Goal: Information Seeking & Learning: Compare options

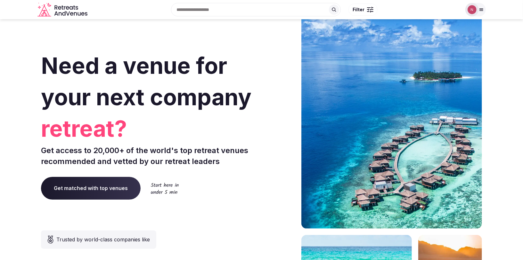
click at [472, 6] on img at bounding box center [472, 9] width 9 height 9
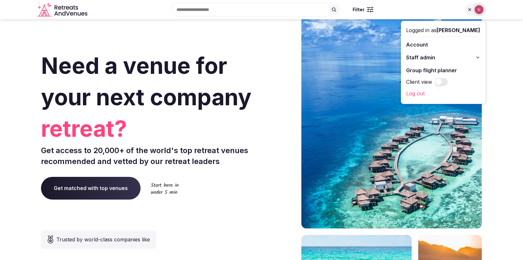
click at [425, 58] on span "Staff admin" at bounding box center [421, 58] width 29 height 8
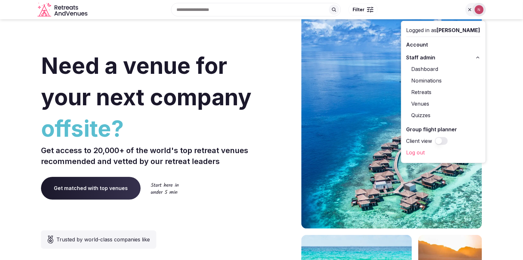
click at [424, 89] on link "Retreats" at bounding box center [444, 92] width 74 height 10
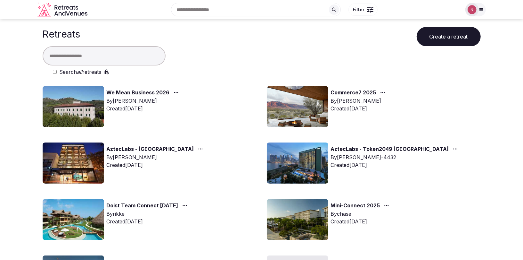
click at [423, 91] on div "Dashboard Nominations Retreats Venues Quizzes" at bounding box center [443, 84] width 67 height 53
click at [356, 92] on link "Commerce7 2025" at bounding box center [353, 92] width 45 height 8
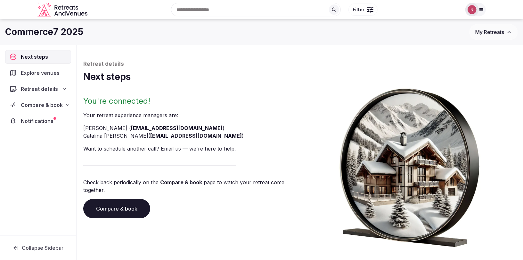
click at [20, 104] on div "Compare & book" at bounding box center [35, 105] width 53 height 8
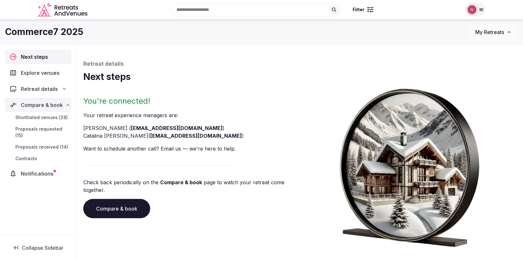
click at [30, 144] on span "Proposals received (14)" at bounding box center [41, 147] width 53 height 6
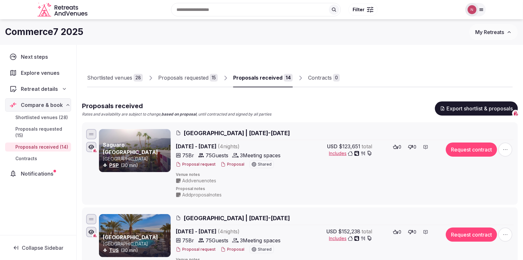
click at [191, 76] on div "Proposals requested" at bounding box center [183, 78] width 50 height 8
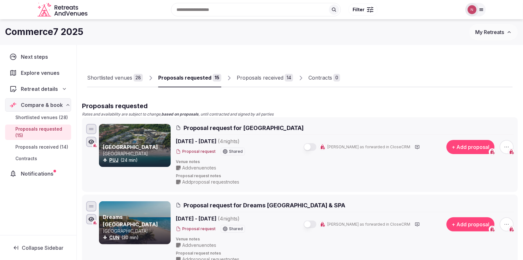
click at [243, 78] on div "Proposals received" at bounding box center [260, 78] width 47 height 8
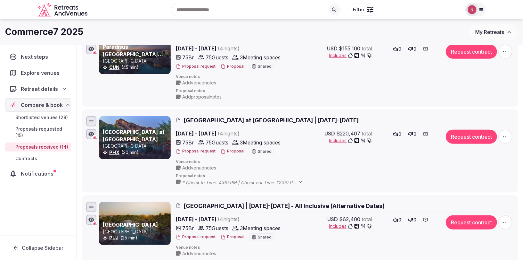
scroll to position [262, 0]
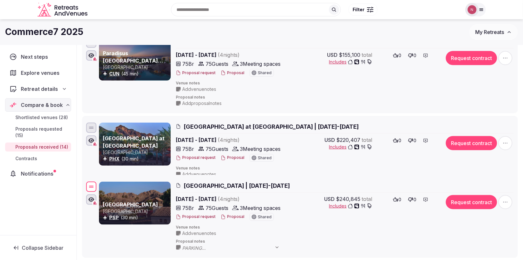
drag, startPoint x: 90, startPoint y: 129, endPoint x: 84, endPoint y: 185, distance: 55.4
click at [84, 185] on li "La Quinta Resort & Club [GEOGRAPHIC_DATA] PSP (30 min) [GEOGRAPHIC_DATA] | [DAT…" at bounding box center [300, 216] width 436 height 83
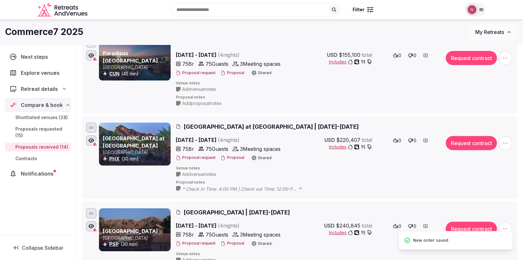
scroll to position [0, 0]
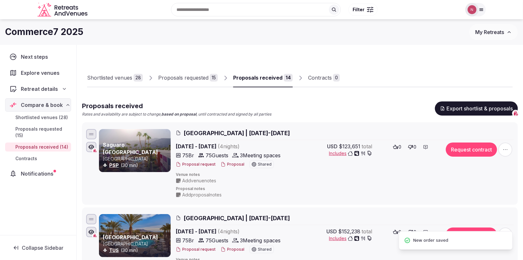
click at [189, 80] on div "Proposals requested" at bounding box center [183, 78] width 50 height 8
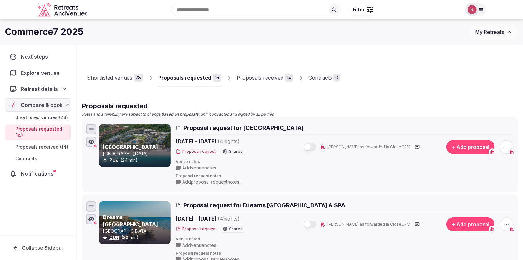
click at [247, 76] on div "Proposals received" at bounding box center [260, 78] width 47 height 8
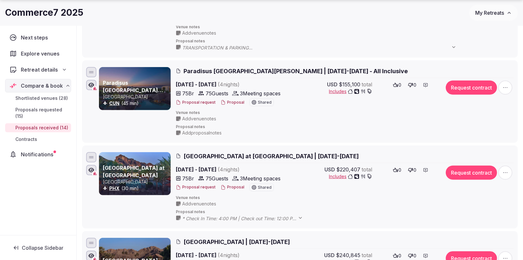
scroll to position [233, 0]
click at [229, 70] on span "Paradisus [GEOGRAPHIC_DATA][PERSON_NAME] | [DATE]-[DATE] - All Inclusive" at bounding box center [296, 71] width 224 height 8
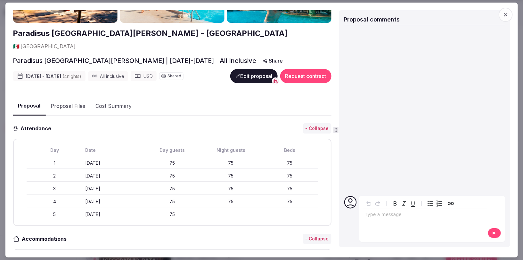
scroll to position [82, 0]
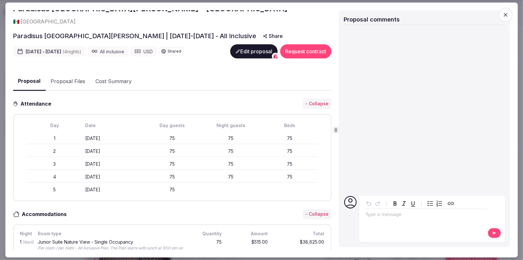
click at [507, 14] on icon "button" at bounding box center [506, 15] width 4 height 4
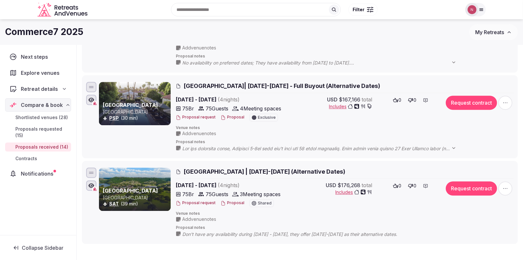
scroll to position [987, 0]
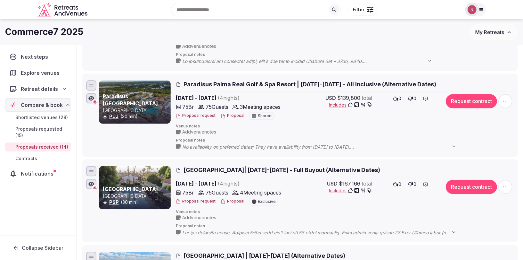
click at [216, 80] on span "Paradisus Palma Real Golf & Spa Resort | [DATE]-[DATE] - All Inclusive (Alterna…" at bounding box center [310, 84] width 253 height 8
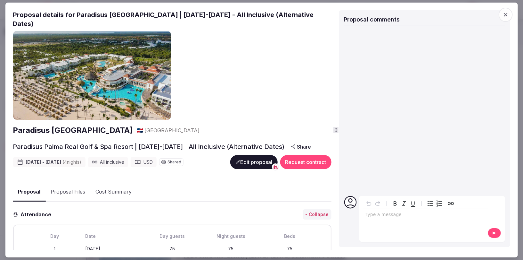
click at [503, 12] on icon "button" at bounding box center [506, 15] width 6 height 6
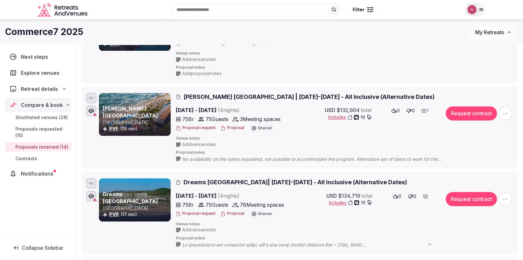
scroll to position [754, 0]
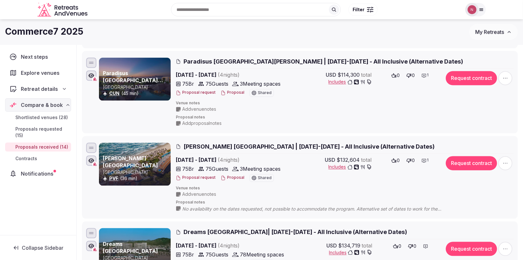
click at [213, 58] on span "Paradisus [GEOGRAPHIC_DATA][PERSON_NAME] | [DATE]-[DATE] - All Inclusive (Alter…" at bounding box center [324, 62] width 280 height 8
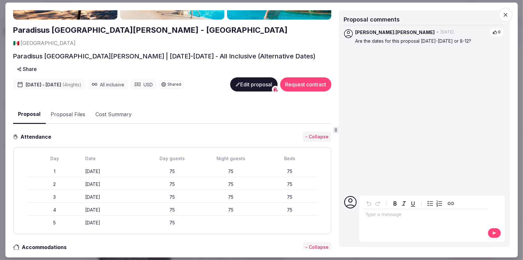
scroll to position [70, 0]
click at [508, 15] on icon "button" at bounding box center [506, 15] width 6 height 6
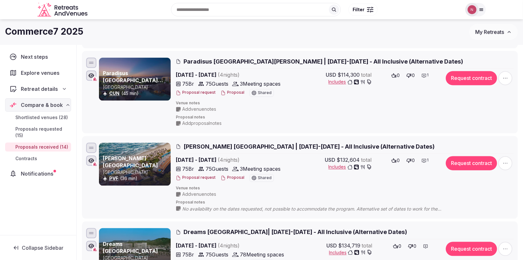
click at [38, 169] on span "Notifications" at bounding box center [38, 173] width 35 height 8
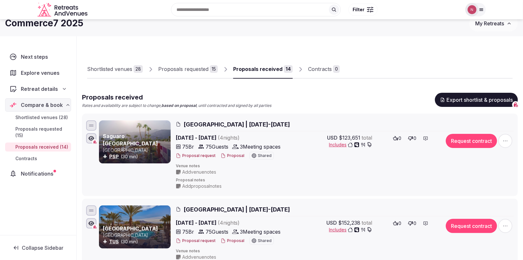
scroll to position [16, 0]
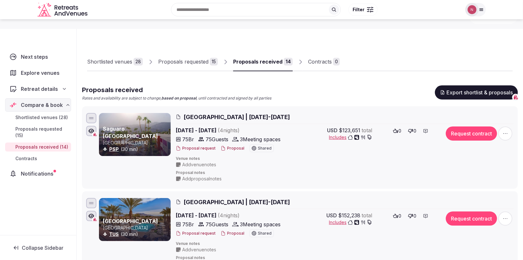
drag, startPoint x: 184, startPoint y: 114, endPoint x: 244, endPoint y: 118, distance: 60.7
click at [244, 118] on h2 "[GEOGRAPHIC_DATA] | [DATE]-[DATE]" at bounding box center [345, 117] width 338 height 8
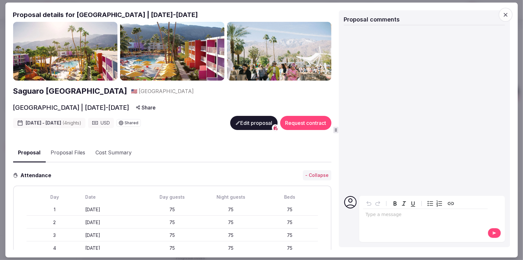
drag, startPoint x: 223, startPoint y: 14, endPoint x: 75, endPoint y: 16, distance: 147.4
click at [75, 16] on h2 "Proposal details for [GEOGRAPHIC_DATA] | [DATE]-[DATE]" at bounding box center [172, 14] width 318 height 9
copy h2 "[GEOGRAPHIC_DATA] | [DATE]-[DATE]"
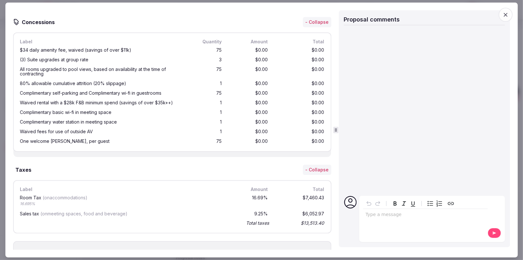
scroll to position [1050, 0]
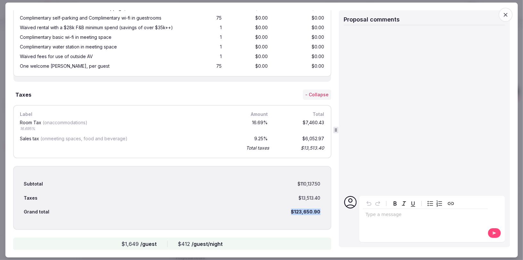
drag, startPoint x: 304, startPoint y: 206, endPoint x: 328, endPoint y: 207, distance: 23.7
click at [328, 207] on div "Subtotal $110,137.50 Taxes $13,513.40 Grand total $123,650.90" at bounding box center [172, 198] width 318 height 64
copy div "$123,650.90"
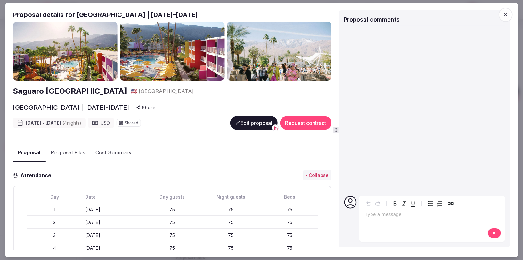
scroll to position [0, 0]
click at [507, 17] on icon "button" at bounding box center [506, 15] width 6 height 6
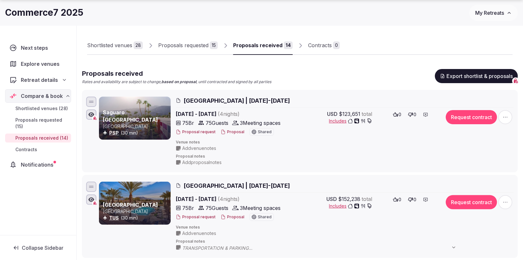
scroll to position [33, 0]
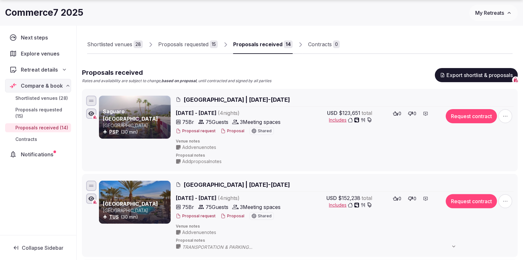
click at [216, 183] on span "[GEOGRAPHIC_DATA] | [DATE]-[DATE]" at bounding box center [237, 184] width 106 height 8
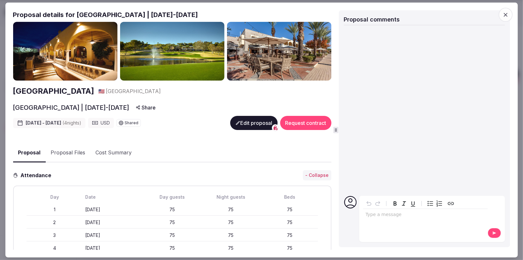
drag, startPoint x: 255, startPoint y: 14, endPoint x: 76, endPoint y: 17, distance: 179.1
click at [76, 17] on h2 "Proposal details for [GEOGRAPHIC_DATA] | [DATE]-[DATE]" at bounding box center [172, 14] width 318 height 9
copy h2 "[GEOGRAPHIC_DATA] | [DATE]-[DATE]"
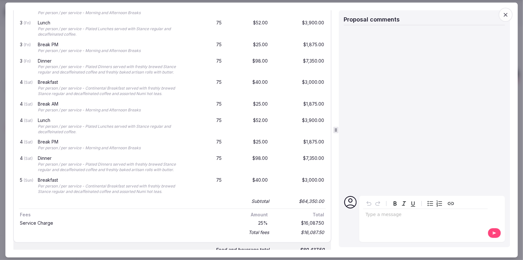
scroll to position [1133, 0]
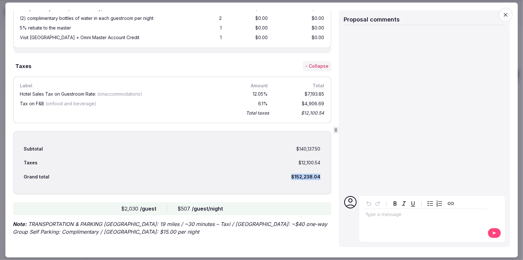
drag, startPoint x: 289, startPoint y: 170, endPoint x: 326, endPoint y: 171, distance: 37.8
click at [326, 171] on div "Subtotal $140,137.50 Taxes $12,100.54 Grand total $152,238.04" at bounding box center [172, 163] width 318 height 64
copy div "$152,238.04"
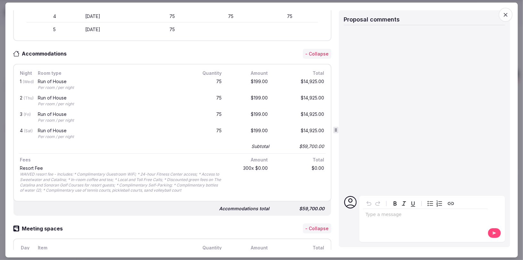
scroll to position [123, 0]
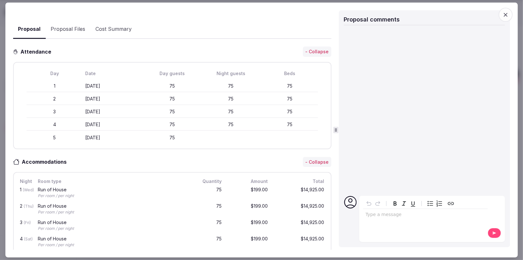
click at [501, 14] on span "button" at bounding box center [506, 15] width 14 height 14
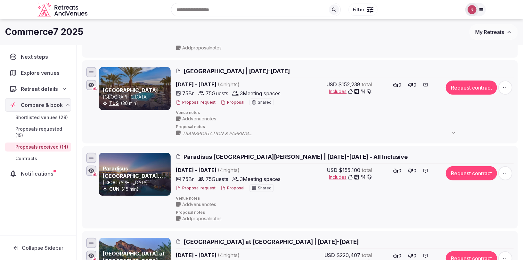
scroll to position [212, 0]
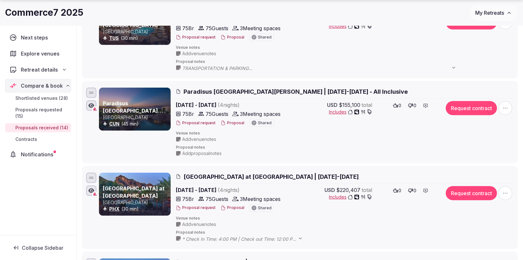
click at [251, 174] on span "[GEOGRAPHIC_DATA] at [GEOGRAPHIC_DATA] | [DATE]-[DATE]" at bounding box center [271, 176] width 175 height 8
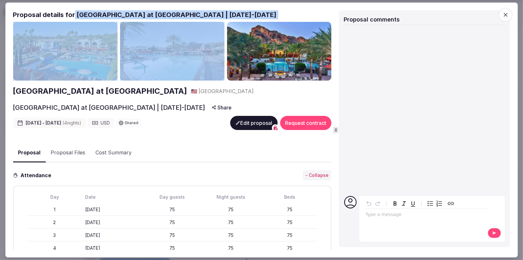
drag, startPoint x: 74, startPoint y: 15, endPoint x: 292, endPoint y: 20, distance: 217.6
click at [292, 20] on div "Proposal details for [GEOGRAPHIC_DATA] at [GEOGRAPHIC_DATA] | [DATE]-[DATE][GEO…" at bounding box center [173, 129] width 320 height 239
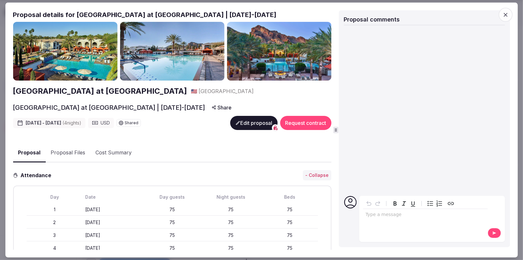
click at [296, 14] on h2 "Proposal details for [GEOGRAPHIC_DATA] at [GEOGRAPHIC_DATA] | [DATE]-[DATE]" at bounding box center [172, 14] width 318 height 9
drag, startPoint x: 293, startPoint y: 14, endPoint x: 77, endPoint y: 16, distance: 216.9
click at [77, 16] on h2 "Proposal details for [GEOGRAPHIC_DATA] at [GEOGRAPHIC_DATA] | [DATE]-[DATE]" at bounding box center [172, 14] width 318 height 9
copy h2 "[GEOGRAPHIC_DATA] at [GEOGRAPHIC_DATA] | [DATE]-[DATE]"
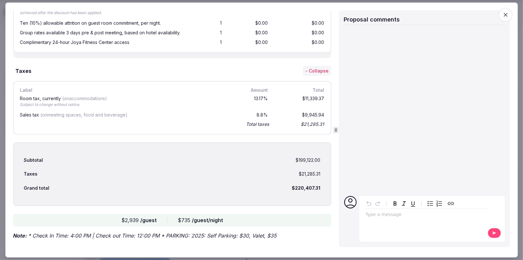
scroll to position [1176, 0]
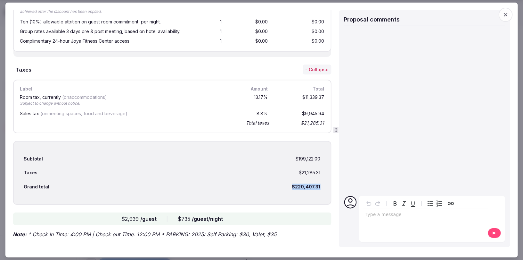
drag, startPoint x: 285, startPoint y: 185, endPoint x: 327, endPoint y: 183, distance: 42.0
click at [327, 183] on div "Subtotal $199,122.00 Taxes $21,285.31 Grand total $220,407.31" at bounding box center [172, 173] width 318 height 64
copy div "$220,407.31"
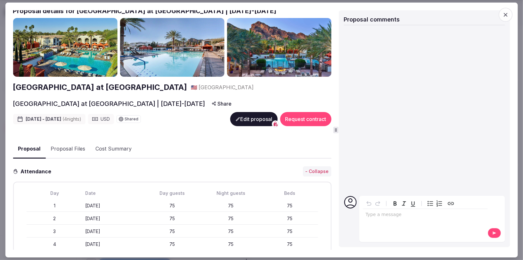
scroll to position [0, 0]
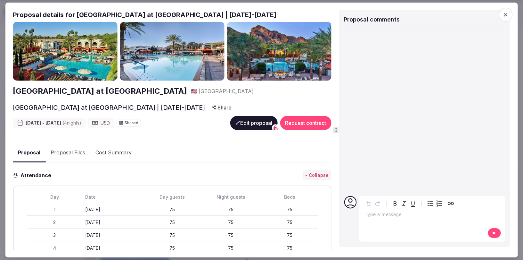
click at [503, 15] on icon "button" at bounding box center [506, 15] width 6 height 6
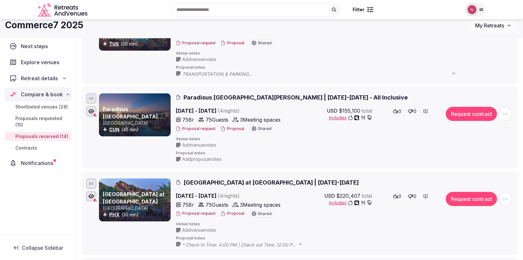
scroll to position [198, 0]
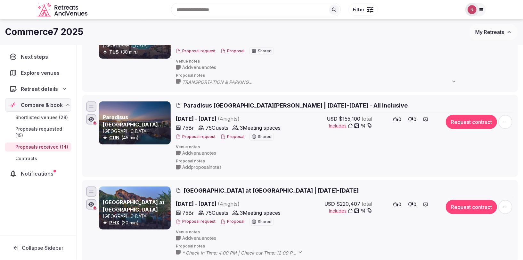
drag, startPoint x: 270, startPoint y: 98, endPoint x: 186, endPoint y: 96, distance: 84.0
click at [186, 96] on li "Paradisus [GEOGRAPHIC_DATA][PERSON_NAME] - [GEOGRAPHIC_DATA] [GEOGRAPHIC_DATA] …" at bounding box center [300, 136] width 436 height 82
drag, startPoint x: 184, startPoint y: 100, endPoint x: 365, endPoint y: 103, distance: 181.0
click at [365, 103] on div "Paradisus [GEOGRAPHIC_DATA][PERSON_NAME] - [GEOGRAPHIC_DATA] [GEOGRAPHIC_DATA] …" at bounding box center [300, 135] width 430 height 71
click at [378, 102] on h2 "Paradisus [GEOGRAPHIC_DATA][PERSON_NAME] | [DATE]-[DATE] - All Inclusive" at bounding box center [345, 105] width 338 height 8
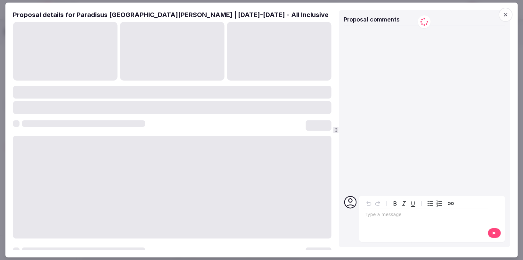
click at [297, 105] on div at bounding box center [172, 107] width 318 height 13
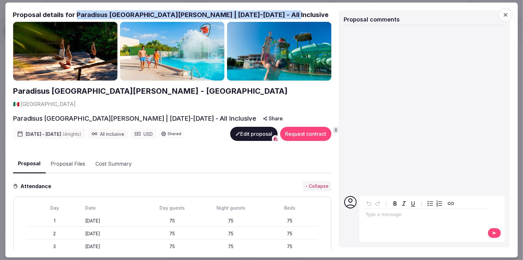
drag, startPoint x: 75, startPoint y: 14, endPoint x: 297, endPoint y: 16, distance: 221.7
click at [297, 16] on h2 "Proposal details for Paradisus [GEOGRAPHIC_DATA][PERSON_NAME] | [DATE]-[DATE] -…" at bounding box center [172, 14] width 318 height 9
copy h2 "Paradisus [GEOGRAPHIC_DATA][PERSON_NAME] | [DATE]-[DATE] - All Inclusive"
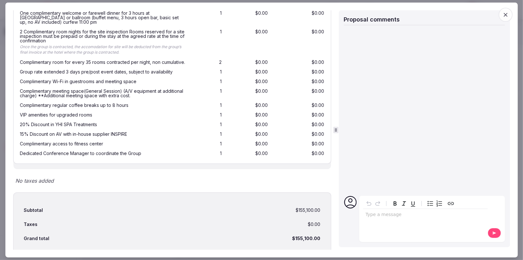
scroll to position [1046, 0]
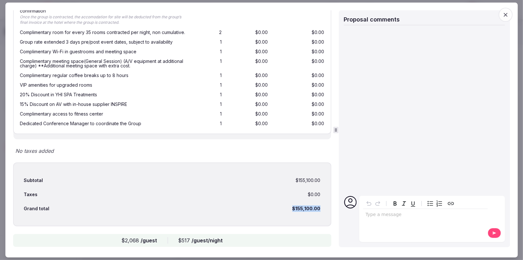
drag, startPoint x: 284, startPoint y: 199, endPoint x: 332, endPoint y: 202, distance: 48.2
click at [332, 202] on div "Proposal details for Paradisus [GEOGRAPHIC_DATA][PERSON_NAME] | [DATE]-[DATE] -…" at bounding box center [173, 129] width 320 height 239
copy div "$155,100.00"
click at [507, 14] on icon "button" at bounding box center [506, 15] width 6 height 6
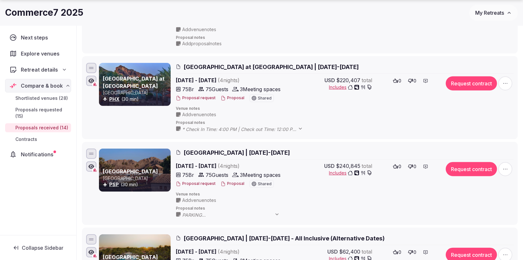
scroll to position [323, 0]
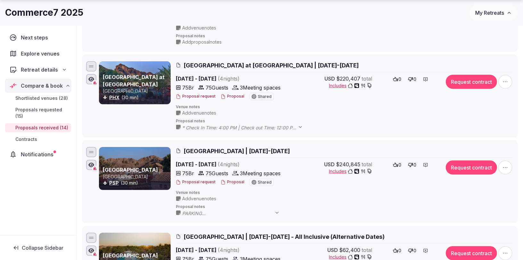
click at [216, 149] on span "[GEOGRAPHIC_DATA] | [DATE]-[DATE]" at bounding box center [237, 151] width 106 height 8
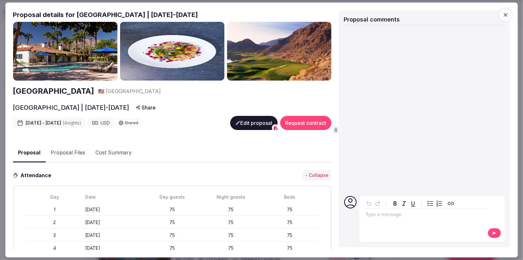
drag, startPoint x: 75, startPoint y: 14, endPoint x: 241, endPoint y: 12, distance: 165.7
click at [241, 12] on h2 "Proposal details for [GEOGRAPHIC_DATA] | [DATE]-[DATE]" at bounding box center [172, 14] width 318 height 9
copy h2 "[GEOGRAPHIC_DATA] | [DATE]-[DATE]"
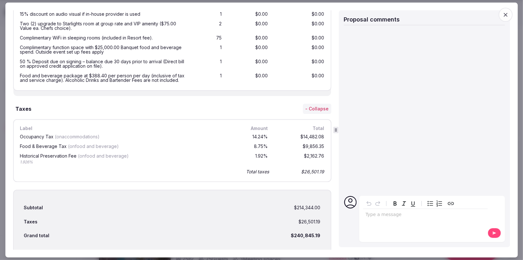
scroll to position [1118, 0]
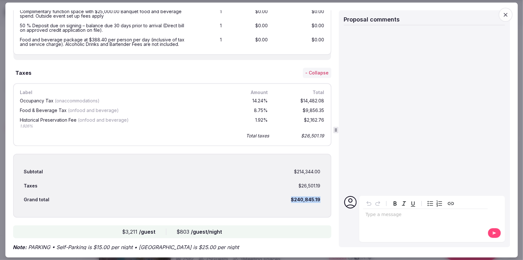
drag, startPoint x: 320, startPoint y: 219, endPoint x: 330, endPoint y: 218, distance: 10.7
click at [330, 217] on div "Subtotal $214,344.00 Taxes $26,501.19 Grand total $240,845.19" at bounding box center [172, 185] width 318 height 64
copy div "$240,845.19"
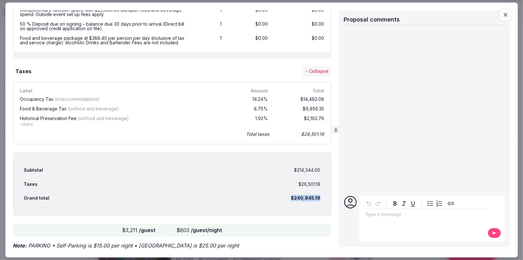
click at [504, 14] on icon "button" at bounding box center [506, 15] width 6 height 6
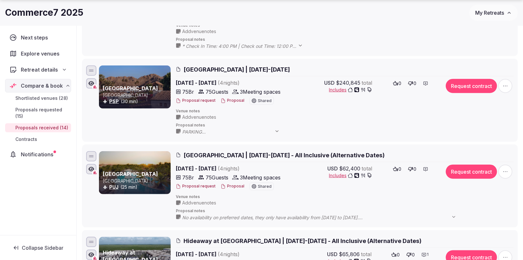
scroll to position [452, 0]
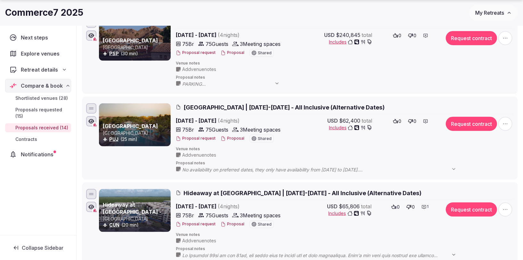
drag, startPoint x: 185, startPoint y: 98, endPoint x: 285, endPoint y: 104, distance: 100.8
click at [285, 104] on li "[GEOGRAPHIC_DATA] [GEOGRAPHIC_DATA] (25 min) [GEOGRAPHIC_DATA] | [DATE]-[DATE] …" at bounding box center [300, 137] width 436 height 83
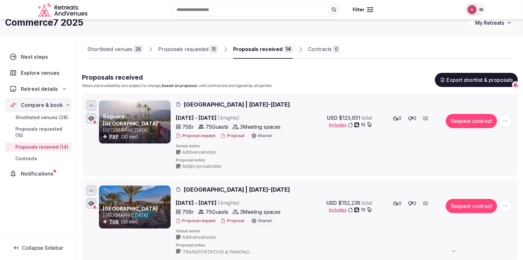
scroll to position [0, 0]
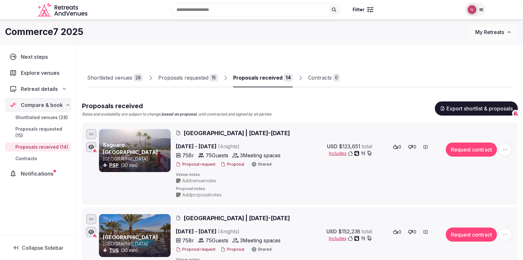
click at [197, 74] on div "Proposals requested" at bounding box center [183, 78] width 50 height 8
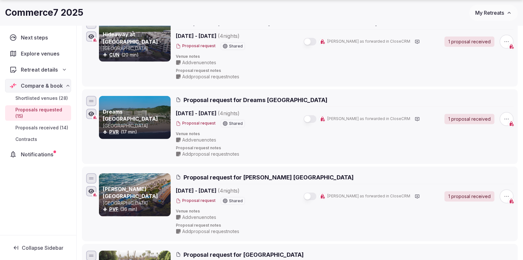
scroll to position [361, 0]
